Goal: Task Accomplishment & Management: Use online tool/utility

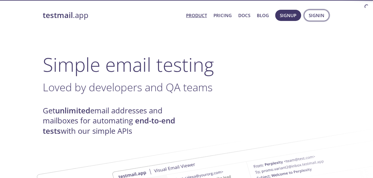
click at [317, 10] on button "Signin" at bounding box center [316, 15] width 25 height 11
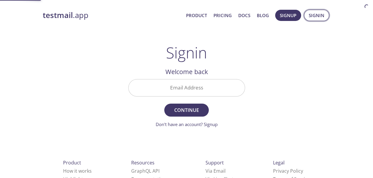
click at [317, 14] on span "Signin" at bounding box center [317, 15] width 16 height 8
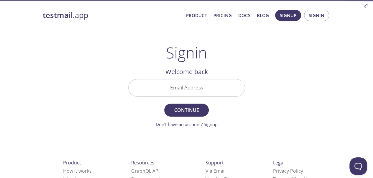
click at [186, 88] on input "Email Address" at bounding box center [186, 87] width 116 height 17
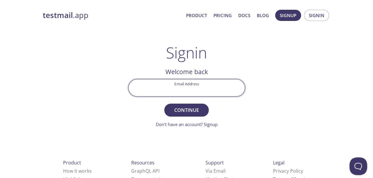
type input "[EMAIL_ADDRESS][DOMAIN_NAME]"
click at [186, 105] on button "Continue" at bounding box center [186, 109] width 44 height 13
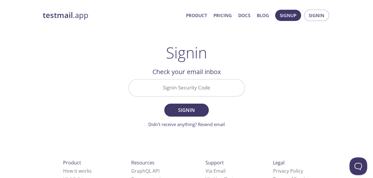
click at [212, 87] on input "Signin Security Code" at bounding box center [186, 87] width 116 height 17
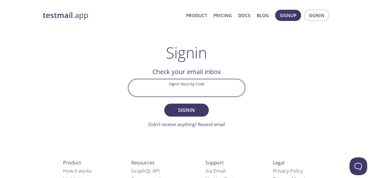
click at [200, 88] on input "Signin Security Code" at bounding box center [186, 87] width 116 height 17
paste input "JJ9QK65"
type input "JJ9QK65"
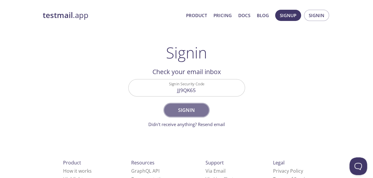
click at [202, 110] on button "Signin" at bounding box center [186, 109] width 44 height 13
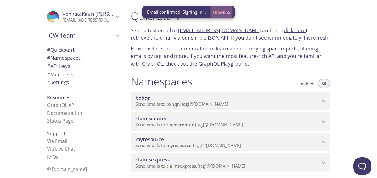
click at [222, 11] on span "Dismiss" at bounding box center [221, 12] width 17 height 8
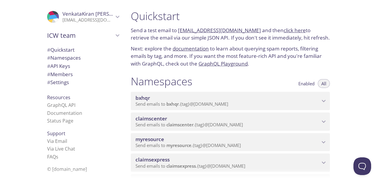
click at [314, 142] on span "myresource" at bounding box center [228, 139] width 184 height 6
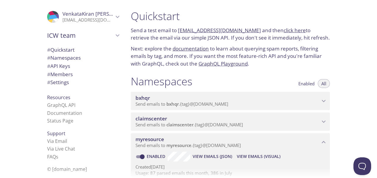
click at [256, 158] on span "View Emails (Visual)" at bounding box center [259, 156] width 44 height 7
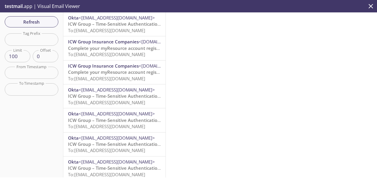
click at [110, 29] on span "To: [EMAIL_ADDRESS][DOMAIN_NAME]" at bounding box center [106, 30] width 77 height 6
